Goal: Task Accomplishment & Management: Use online tool/utility

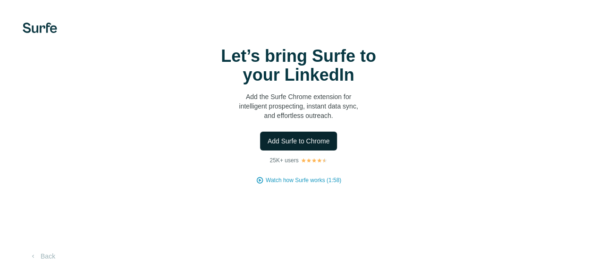
click at [268, 146] on span "Add Surfe to Chrome" at bounding box center [299, 140] width 62 height 9
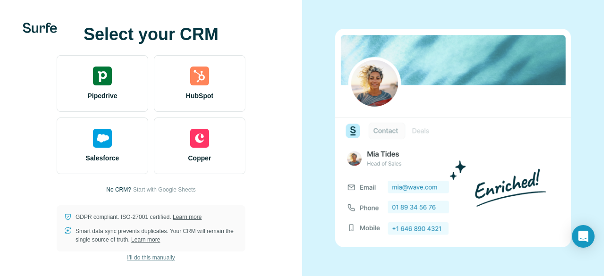
click at [151, 262] on span "I’ll do this manually" at bounding box center [151, 257] width 48 height 8
click at [161, 258] on span "I’ll do this manually" at bounding box center [151, 257] width 48 height 8
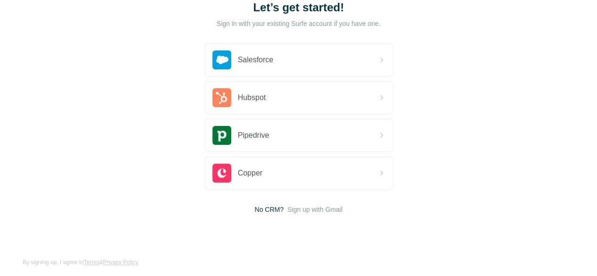
scroll to position [73, 0]
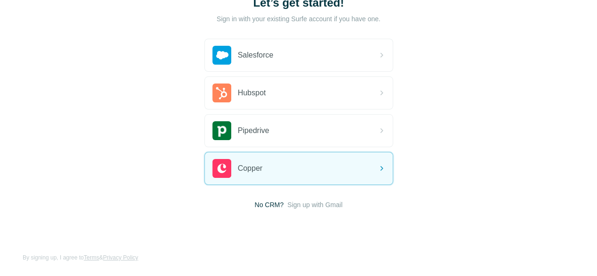
click at [287, 203] on span "Sign up with Gmail" at bounding box center [314, 204] width 55 height 9
click at [215, 228] on button "Sign up with Google" at bounding box center [298, 228] width 189 height 19
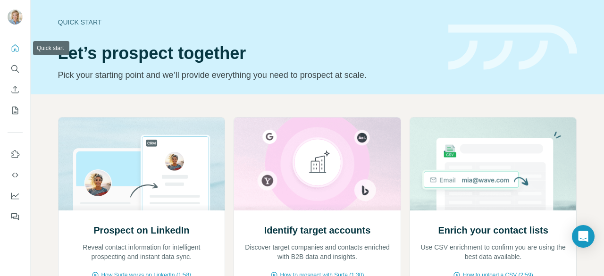
click at [13, 45] on icon "Quick start" at bounding box center [14, 47] width 9 height 9
click at [15, 67] on icon "Search" at bounding box center [14, 68] width 9 height 9
